Goal: Information Seeking & Learning: Learn about a topic

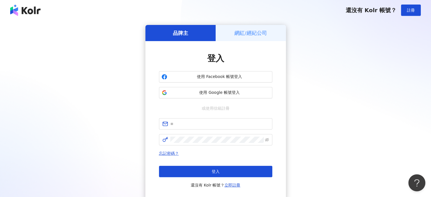
click at [217, 92] on span "使用 Google 帳號登入" at bounding box center [219, 93] width 100 height 6
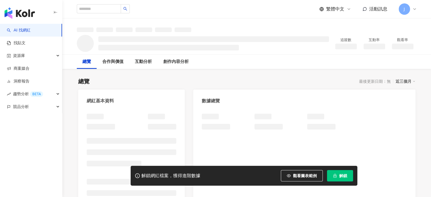
click at [341, 175] on span "解鎖" at bounding box center [343, 175] width 8 height 5
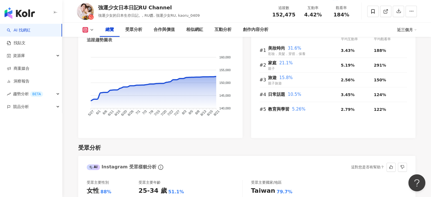
scroll to position [227, 0]
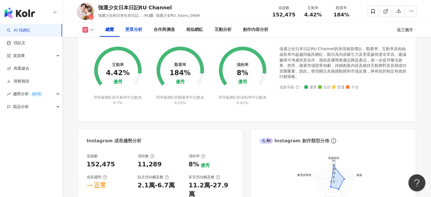
click at [133, 31] on div "受眾分析" at bounding box center [133, 29] width 17 height 7
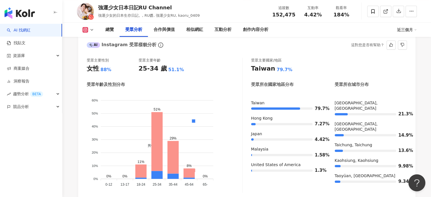
scroll to position [517, 0]
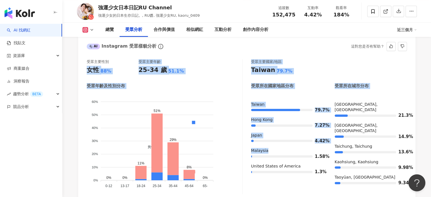
drag, startPoint x: 84, startPoint y: 63, endPoint x: 247, endPoint y: 145, distance: 182.6
click at [247, 145] on div "受眾主要性別 女性 88% 受眾主要年齡 25-34 歲 51.1% 受眾年齡及性別分布 男性 女性 60% 60% 50% 50% 40% 40% 30% …" at bounding box center [246, 128] width 337 height 149
click at [247, 145] on div "受眾主要性別 女性 88% 受眾主要年齡 25-34 歲 51.1% 受眾年齡及性別分布 男性 女性 60% 60% 50% 50% 40% 40% 30% …" at bounding box center [247, 126] width 320 height 135
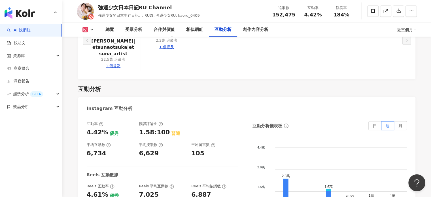
scroll to position [1140, 0]
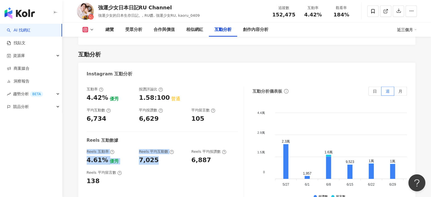
drag, startPoint x: 87, startPoint y: 130, endPoint x: 172, endPoint y: 143, distance: 86.0
click at [172, 149] on div "Reels 互動率 4.61% 優秀 Reels 平均互動數 7,025 Reels 平均按讚數 6,887" at bounding box center [162, 156] width 151 height 15
click at [206, 144] on div "互動率 4.42% 優秀 按讚評論比 1.58:100 普通 平均互動數 6,734 平均按讚數 6,629 平均留言數 105 Reels 互動數據 Ree…" at bounding box center [165, 143] width 157 height 113
click at [156, 114] on div "6,629" at bounding box center [162, 118] width 47 height 9
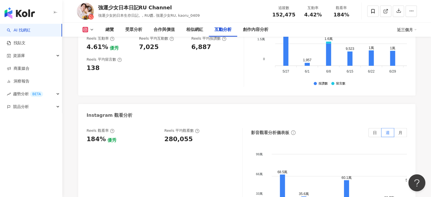
scroll to position [1282, 0]
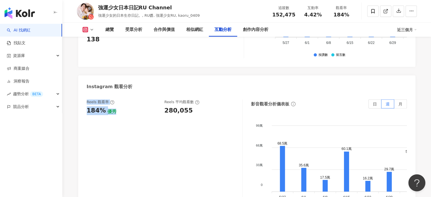
drag, startPoint x: 86, startPoint y: 79, endPoint x: 122, endPoint y: 99, distance: 41.6
click at [122, 99] on div "Reels 觀看率 184% 優秀 Reels 平均觀看數 280,055 影音觀看分析儀表板 日 週 月 99萬 99萬 66萬 66萬 33萬 33萬 0…" at bounding box center [246, 157] width 337 height 127
click at [122, 99] on div "Reels 觀看率 184% 優秀 [PERSON_NAME] 平均觀看數 280,055" at bounding box center [165, 155] width 156 height 113
drag, startPoint x: 154, startPoint y: 79, endPoint x: 214, endPoint y: 100, distance: 64.0
click at [214, 100] on div "Reels 觀看率 184% 優秀 [PERSON_NAME] 平均觀看數 280,055" at bounding box center [165, 155] width 156 height 113
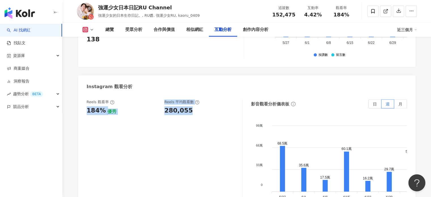
click at [214, 100] on div "Reels 觀看率 184% 優秀 [PERSON_NAME] 平均觀看數 280,055" at bounding box center [165, 155] width 156 height 113
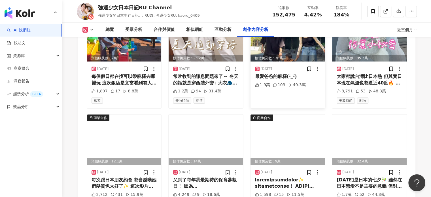
scroll to position [1962, 0]
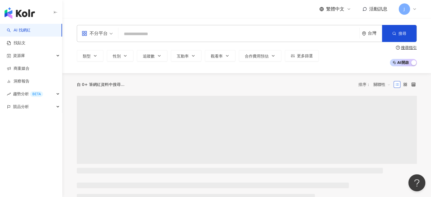
click at [141, 33] on input "search" at bounding box center [239, 34] width 236 height 11
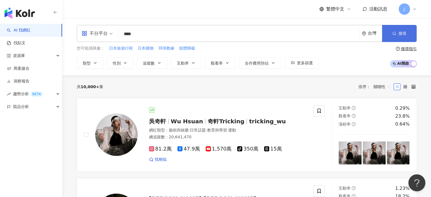
type input "****"
click at [390, 35] on button "搜尋" at bounding box center [399, 33] width 35 height 17
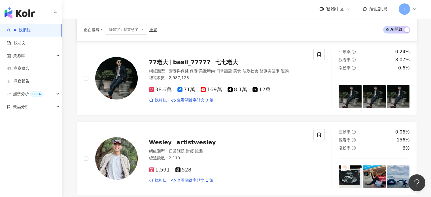
scroll to position [255, 0]
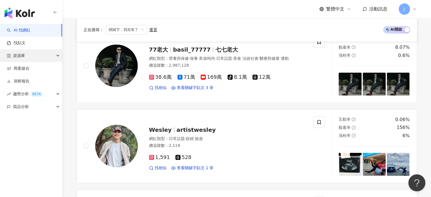
click at [23, 60] on span "資源庫" at bounding box center [19, 55] width 12 height 13
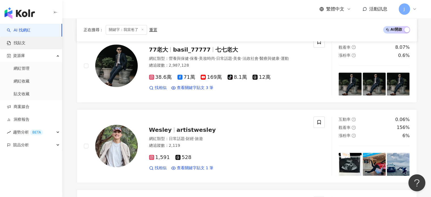
click at [23, 46] on link "找貼文" at bounding box center [16, 43] width 19 height 6
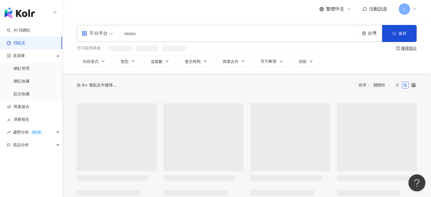
click at [133, 39] on input "search" at bounding box center [239, 34] width 236 height 12
paste input "****"
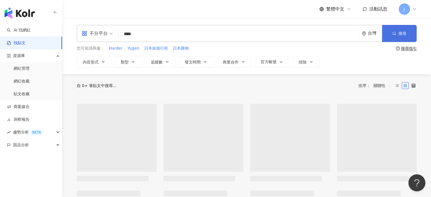
type input "****"
click at [407, 32] on button "搜尋" at bounding box center [399, 33] width 35 height 17
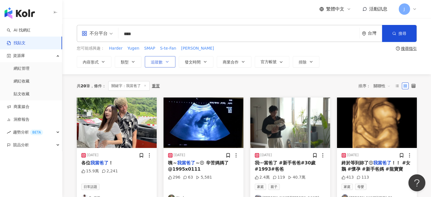
click at [170, 61] on button "追蹤數" at bounding box center [160, 61] width 31 height 11
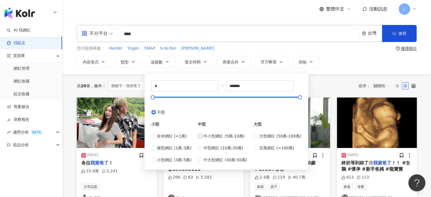
click at [231, 136] on span "中小型網紅 (5萬-10萬)" at bounding box center [223, 136] width 41 height 6
type input "*****"
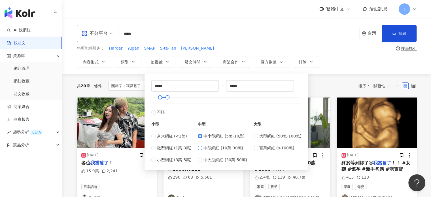
click at [231, 149] on span "中型網紅 (10萬-30萬)" at bounding box center [223, 148] width 40 height 6
type input "******"
click at [349, 73] on div "不分平台 **** 台灣 搜尋 您可能感興趣： Harder Yugen SMAP S-te-Fan Simmons 搜尋指引 內容形式 類型 追蹤數 發文時…" at bounding box center [246, 46] width 369 height 56
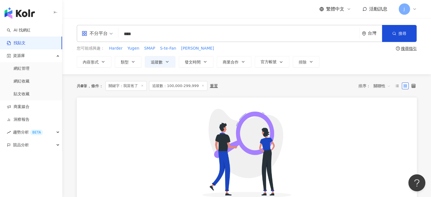
click at [150, 55] on div "不分平台 **** 台灣 搜尋 您可能感興趣： Harder Yugen SMAP S-te-Fan Simmons 搜尋指引 內容形式 類型 追蹤數 發文時…" at bounding box center [246, 46] width 363 height 42
click at [154, 62] on span "追蹤數" at bounding box center [157, 62] width 12 height 5
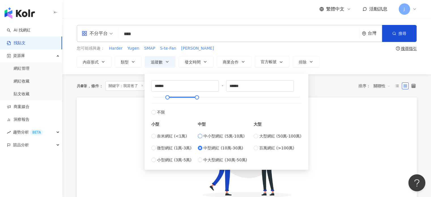
click at [207, 133] on span "中小型網紅 (5萬-10萬)" at bounding box center [223, 136] width 41 height 6
type input "*****"
click at [337, 65] on div "內容形式 類型 追蹤數 發文時間 商業合作 官方帳號 排除 ***** - ***** 不限 小型 奈米網紅 (<1萬) 微型網紅 (1萬-3萬) 小型網紅 …" at bounding box center [247, 61] width 340 height 11
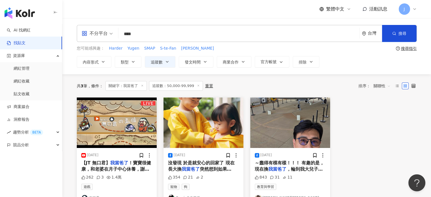
click at [162, 82] on span "追蹤數：50,000-99,999" at bounding box center [176, 86] width 54 height 10
click at [163, 66] on button "追蹤數" at bounding box center [160, 61] width 31 height 11
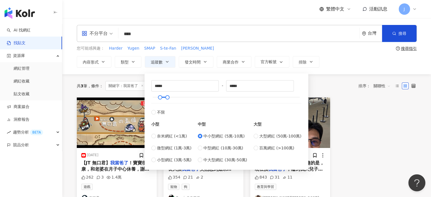
type input "*"
type input "*******"
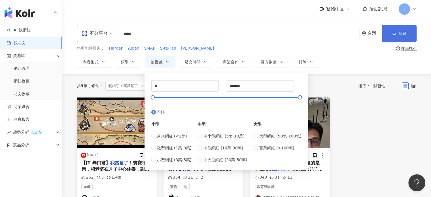
click at [398, 39] on button "搜尋" at bounding box center [399, 33] width 35 height 17
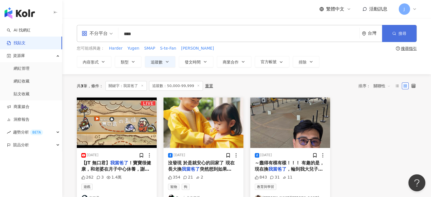
click at [413, 32] on button "搜尋" at bounding box center [399, 33] width 35 height 17
click at [426, 28] on div "不分平台 **** 台灣 搜尋 您可能感興趣： Harder Yugen SMAP S-te-Fan Simmons 搜尋指引 內容形式 類型 追蹤數 發文時…" at bounding box center [246, 46] width 363 height 42
click at [408, 35] on button "搜尋" at bounding box center [399, 33] width 35 height 17
click at [197, 86] on icon at bounding box center [198, 85] width 3 height 3
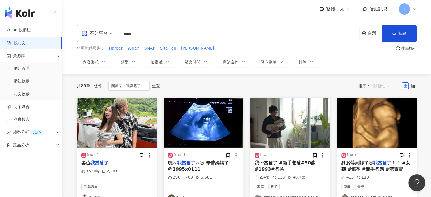
click at [377, 87] on span "關聯性" at bounding box center [381, 85] width 17 height 9
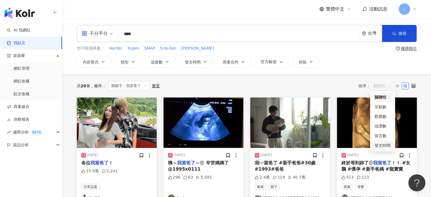
click at [381, 149] on div "發文時間" at bounding box center [382, 146] width 23 height 10
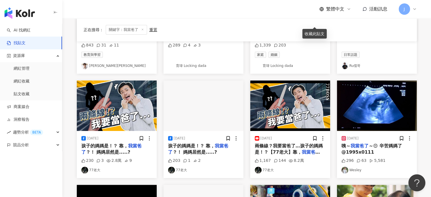
scroll to position [170, 0]
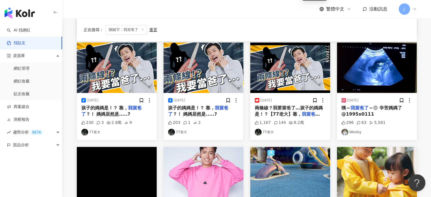
click at [292, 114] on span "兩條線？我要當爸了…孩子的媽媽是！？【77老大】靠，" at bounding box center [289, 111] width 68 height 12
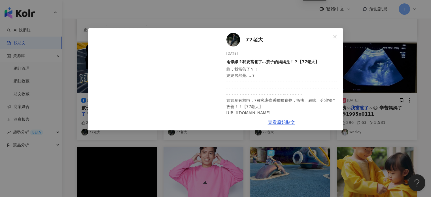
click at [279, 148] on div "77老大 2025/5/7 兩條線？我要當爸了…孩子的媽媽是！？【77老大】 靠，我當爸了？！ 媽媽居然是.....? - - - - - - - - - -…" at bounding box center [215, 98] width 431 height 197
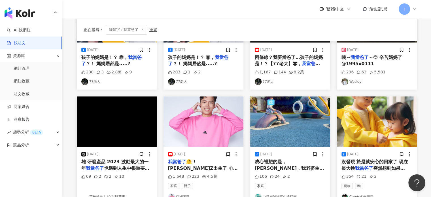
scroll to position [255, 0]
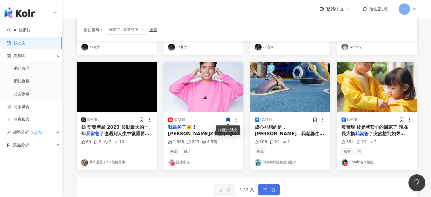
click at [271, 188] on span "下一頁" at bounding box center [269, 189] width 12 height 7
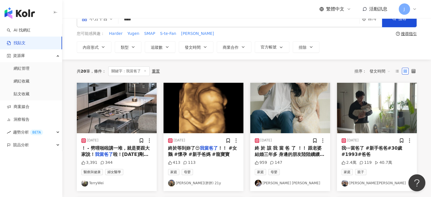
scroll to position [28, 0]
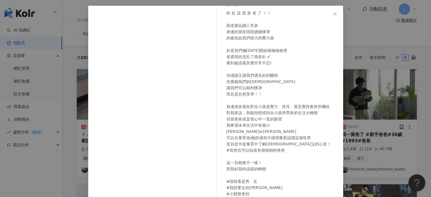
scroll to position [58, 0]
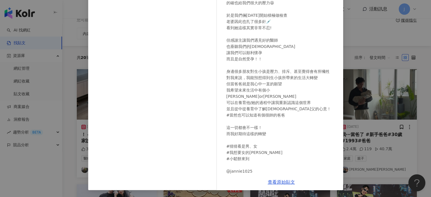
click at [411, 156] on div "楊睿 Ray 2024/4/2 終 於 該 我 當 爸 了 ！！ 跟老婆結婚三年多 身邊的朋友陸陸續續懷孕 的確也給我們很大的壓力😫 於是我們倆三個月前開始積…" at bounding box center [215, 98] width 431 height 197
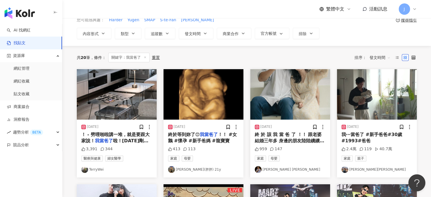
scroll to position [0, 0]
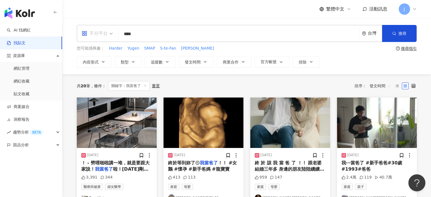
click at [93, 31] on div "不分平台" at bounding box center [95, 33] width 26 height 9
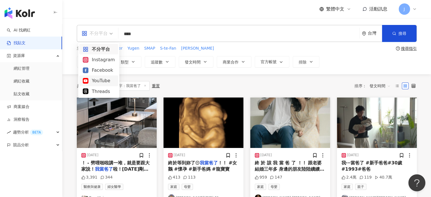
click at [97, 80] on div "YouTube" at bounding box center [99, 80] width 32 height 7
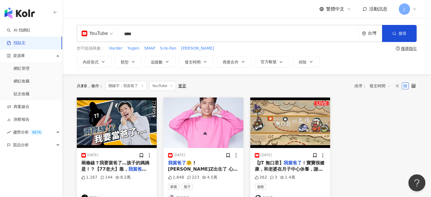
click at [165, 39] on input "****" at bounding box center [239, 34] width 236 height 12
type input "*"
type input "**"
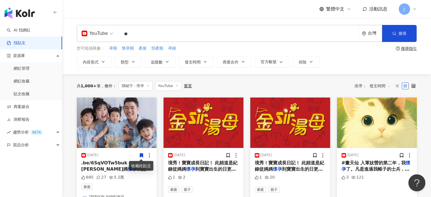
click at [118, 167] on span "日記Ep33｜Kyle真的來了｜水中" at bounding box center [115, 175] width 69 height 18
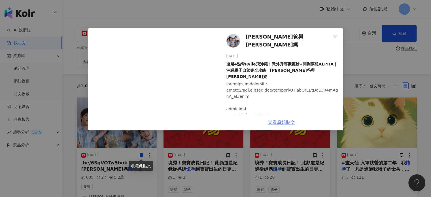
click at [289, 120] on link "查看原始貼文" at bounding box center [281, 122] width 27 height 5
click at [232, 193] on div "彼得爸與蘇珊媽 2025/8/25 凌晨4點帶Rylie飛沖繩！意外升等豪經艙+開到夢想ALPHA｜沖繩親子自駕完全攻略｜彼得爸與蘇珊媽 685 27 5.2…" at bounding box center [215, 98] width 431 height 197
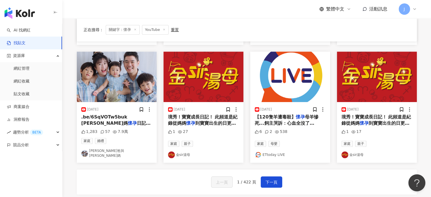
scroll to position [312, 0]
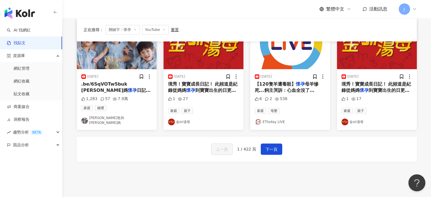
click at [272, 137] on div "上一頁 1 / 422 頁 下一頁" at bounding box center [247, 149] width 340 height 25
click at [271, 146] on span "下一頁" at bounding box center [271, 149] width 12 height 7
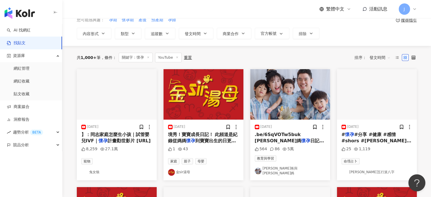
scroll to position [28, 0]
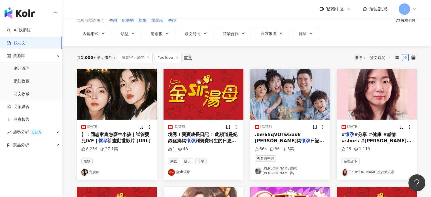
click at [121, 135] on span "】：同志家庭怎麼生小孩｜試管嬰兒IVF｜" at bounding box center [115, 138] width 68 height 12
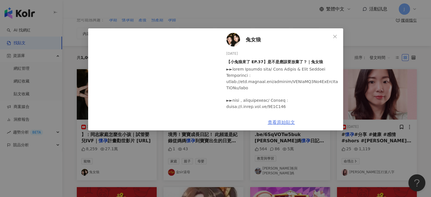
click at [290, 124] on link "查看原始貼文" at bounding box center [281, 122] width 27 height 5
click at [321, 14] on div "兔女狼 2025/8/19 【小兔狼來了 EP.37】是不是應該要放棄了？｜兔女狼 8,259 27.1萬 查看原始貼文" at bounding box center [215, 98] width 431 height 197
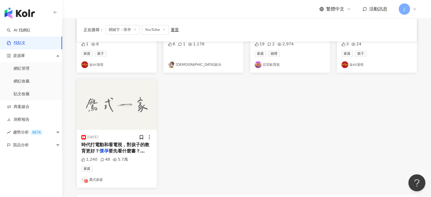
scroll to position [312, 0]
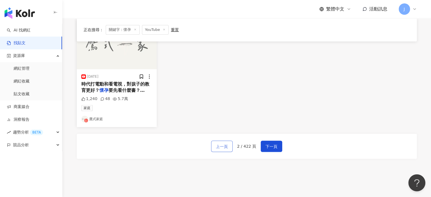
click at [223, 146] on span "上一頁" at bounding box center [222, 146] width 12 height 7
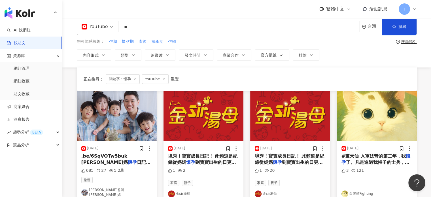
scroll to position [0, 0]
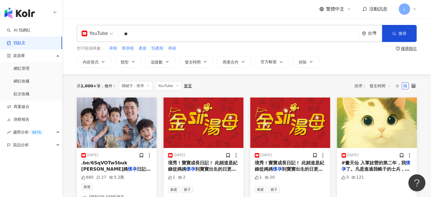
click at [165, 40] on div "YouTube ** 台灣 搜尋 searchOperator 插入語法 完全符合 "" 聯集 OR 交集 AND 排除 - 群組 {}" at bounding box center [247, 33] width 340 height 17
click at [165, 33] on input "**" at bounding box center [239, 34] width 236 height 12
click at [394, 31] on icon "button" at bounding box center [394, 33] width 4 height 4
click at [155, 31] on input "**" at bounding box center [239, 34] width 236 height 12
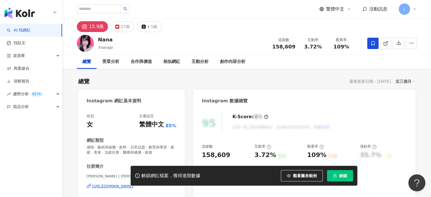
click at [371, 44] on icon at bounding box center [372, 43] width 5 height 5
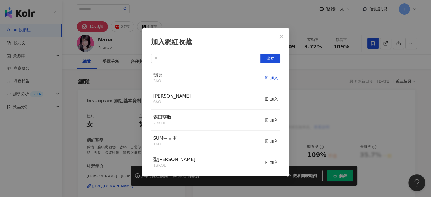
click at [268, 75] on div "加入" at bounding box center [271, 78] width 13 height 6
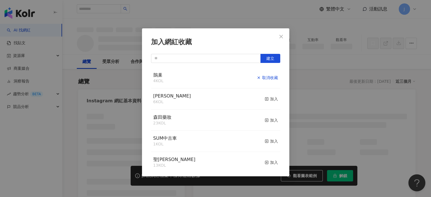
click at [269, 78] on div "取消收藏" at bounding box center [267, 78] width 21 height 6
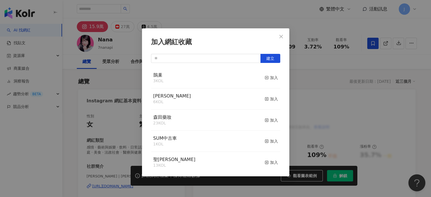
scroll to position [118, 0]
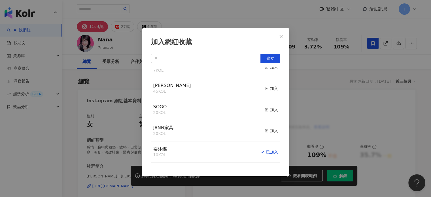
click at [319, 118] on div "加入網紅收藏 建立 鵲巢 3 KOL 加入 思珂 6 KOL 加入 森田藥妝 23 KOL 加入 SUM中古車 1 KOL 加入 聖艾芙 13 KOL 加入 …" at bounding box center [215, 98] width 431 height 197
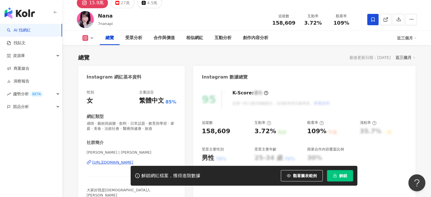
scroll to position [0, 0]
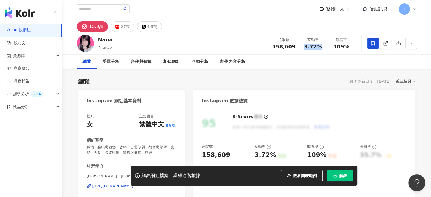
drag, startPoint x: 313, startPoint y: 47, endPoint x: 322, endPoint y: 47, distance: 9.1
click at [322, 47] on div "3.72%" at bounding box center [313, 47] width 22 height 6
copy span "3.72%"
click at [330, 50] on div "追蹤數 158,609 互動率 3.72% 觀看率 109%" at bounding box center [312, 43] width 87 height 17
drag, startPoint x: 332, startPoint y: 46, endPoint x: 357, endPoint y: 48, distance: 25.6
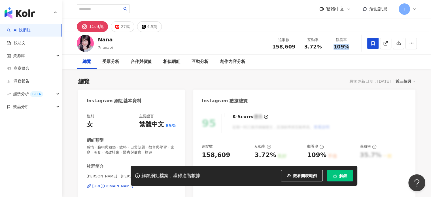
click at [357, 48] on div "Nana 7nanapi 追蹤數 158,609 互動率 3.72% 觀看率 109%" at bounding box center [246, 43] width 363 height 22
copy span "109%"
drag, startPoint x: 303, startPoint y: 45, endPoint x: 324, endPoint y: 45, distance: 20.4
click at [324, 45] on div "互動率 3.72%" at bounding box center [313, 43] width 28 height 12
copy span "3.72%"
